Goal: Find contact information: Find contact information

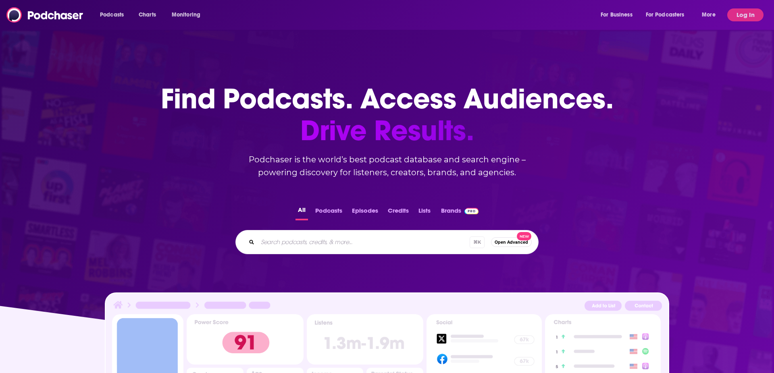
click at [296, 17] on div "Podcasts Charts Monitoring For Business For Podcasters More" at bounding box center [408, 14] width 629 height 13
click at [307, 258] on div "All Podcasts Episodes Credits Lists Brands ⌘ K Open Advanced New" at bounding box center [387, 229] width 748 height 75
click at [302, 244] on input "Search podcasts, credits, & more..." at bounding box center [364, 242] width 212 height 13
type input "talk art"
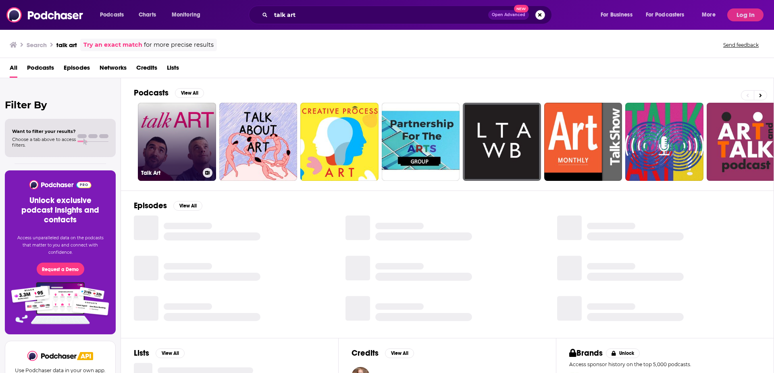
click at [168, 132] on link "Talk Art" at bounding box center [177, 142] width 78 height 78
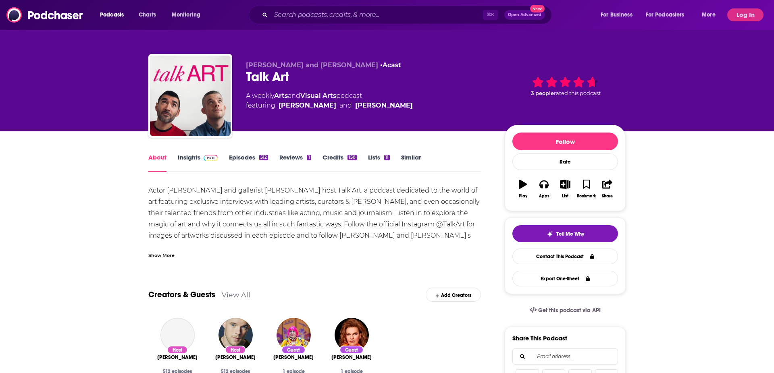
scroll to position [4, 0]
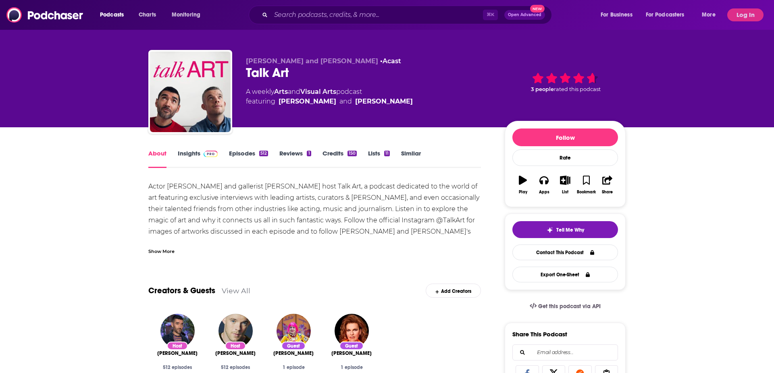
click at [196, 155] on link "Insights" at bounding box center [198, 159] width 40 height 19
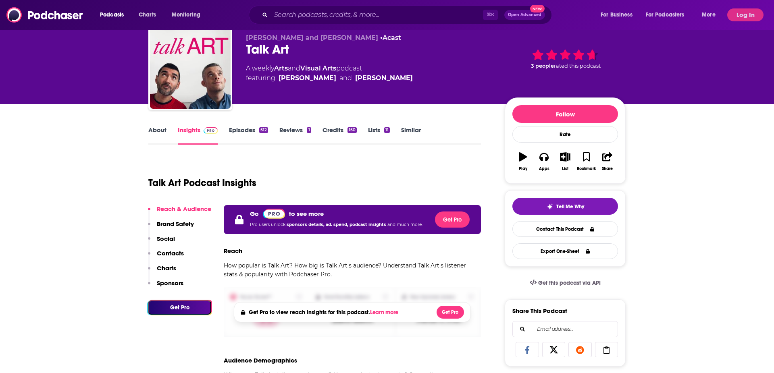
scroll to position [38, 0]
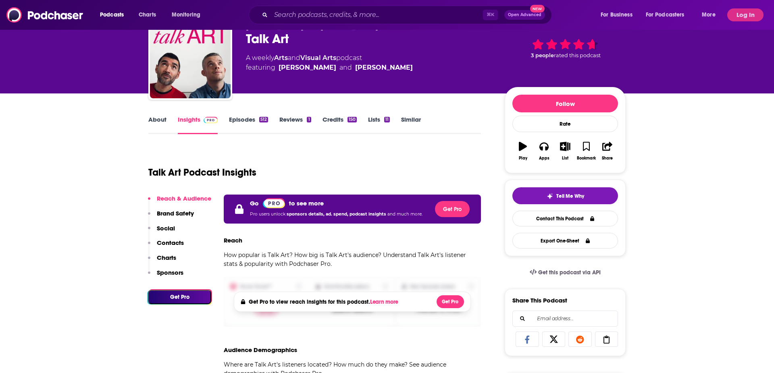
click at [739, 23] on div "Podcasts Charts Monitoring ⌘ K Open Advanced New For Business For Podcasters Mo…" at bounding box center [387, 15] width 774 height 30
click at [743, 17] on button "Log In" at bounding box center [745, 14] width 36 height 13
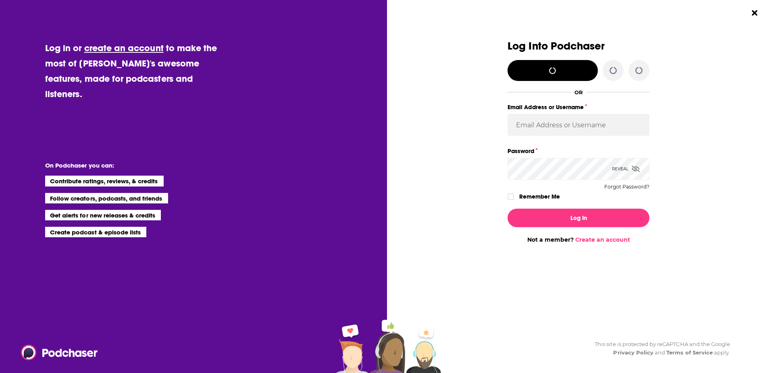
scroll to position [0, 0]
click at [522, 132] on input "Email Address or Username" at bounding box center [579, 125] width 142 height 22
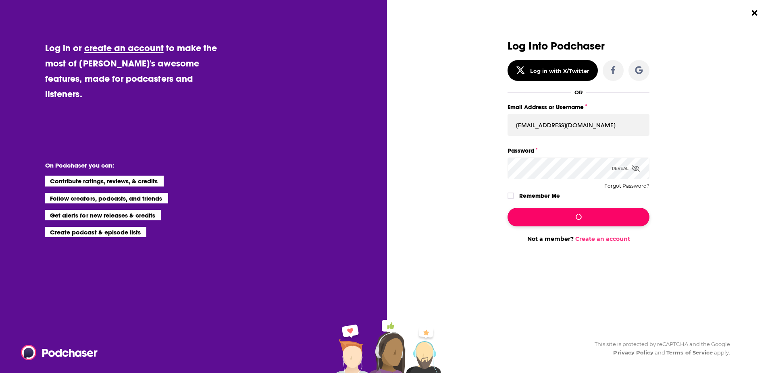
click at [561, 214] on div "Not a member? Create an account" at bounding box center [579, 222] width 142 height 41
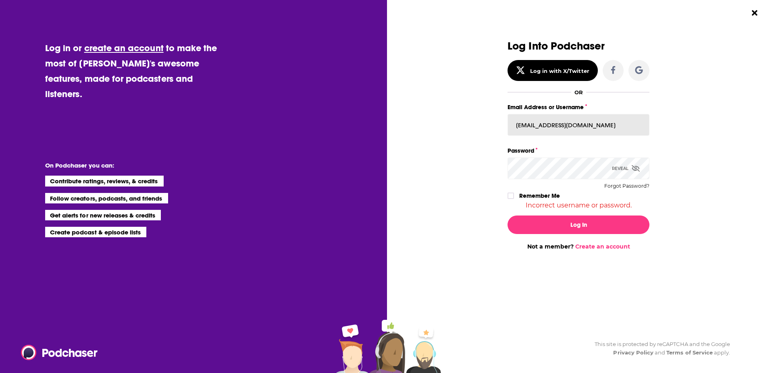
click at [544, 125] on input "[EMAIL_ADDRESS][DOMAIN_NAME]" at bounding box center [579, 125] width 142 height 22
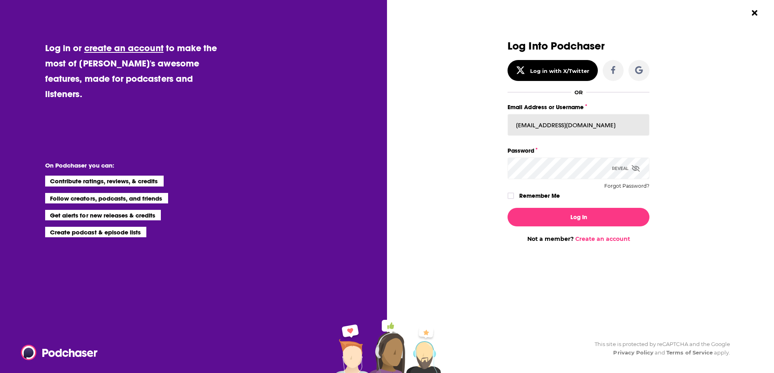
type input "[EMAIL_ADDRESS][DOMAIN_NAME]"
click at [563, 220] on link "Contact This Podcast" at bounding box center [565, 219] width 106 height 16
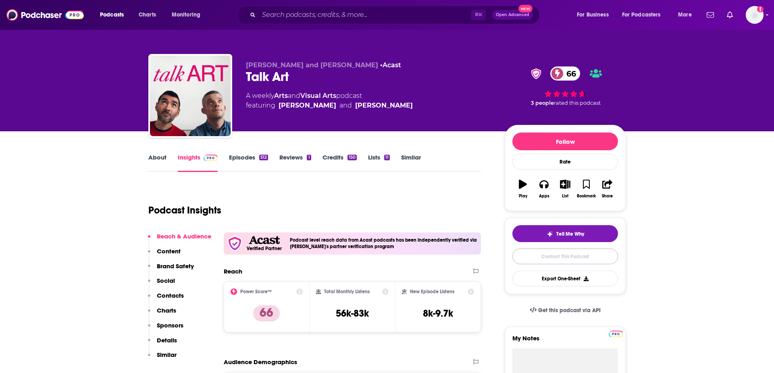
scroll to position [0, 0]
